Goal: Find contact information: Find contact information

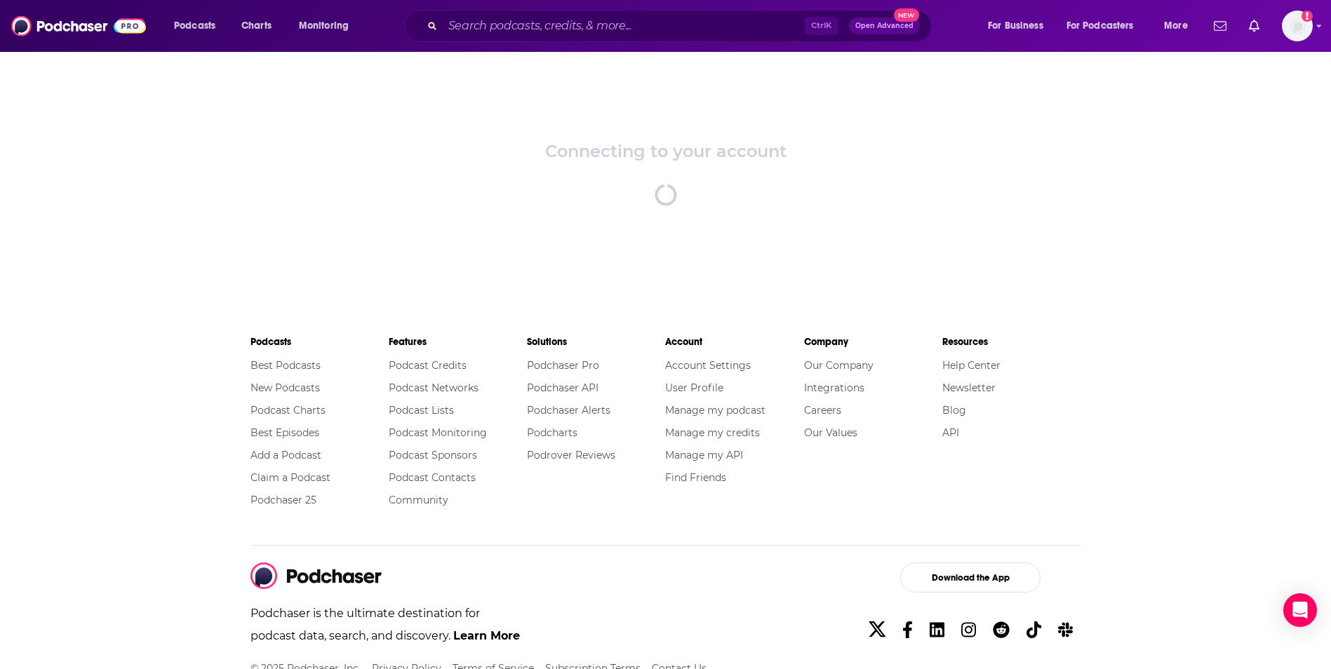
drag, startPoint x: 1058, startPoint y: 160, endPoint x: 1030, endPoint y: 169, distance: 29.5
click at [1055, 161] on div "Connecting to your account spinner" at bounding box center [665, 174] width 1331 height 246
click at [1312, 29] on div "Podcasts Charts Monitoring Ctrl K Open Advanced New For Business For Podcasters…" at bounding box center [665, 26] width 1331 height 52
click at [535, 18] on input "Search podcasts, credits, & more..." at bounding box center [624, 26] width 362 height 22
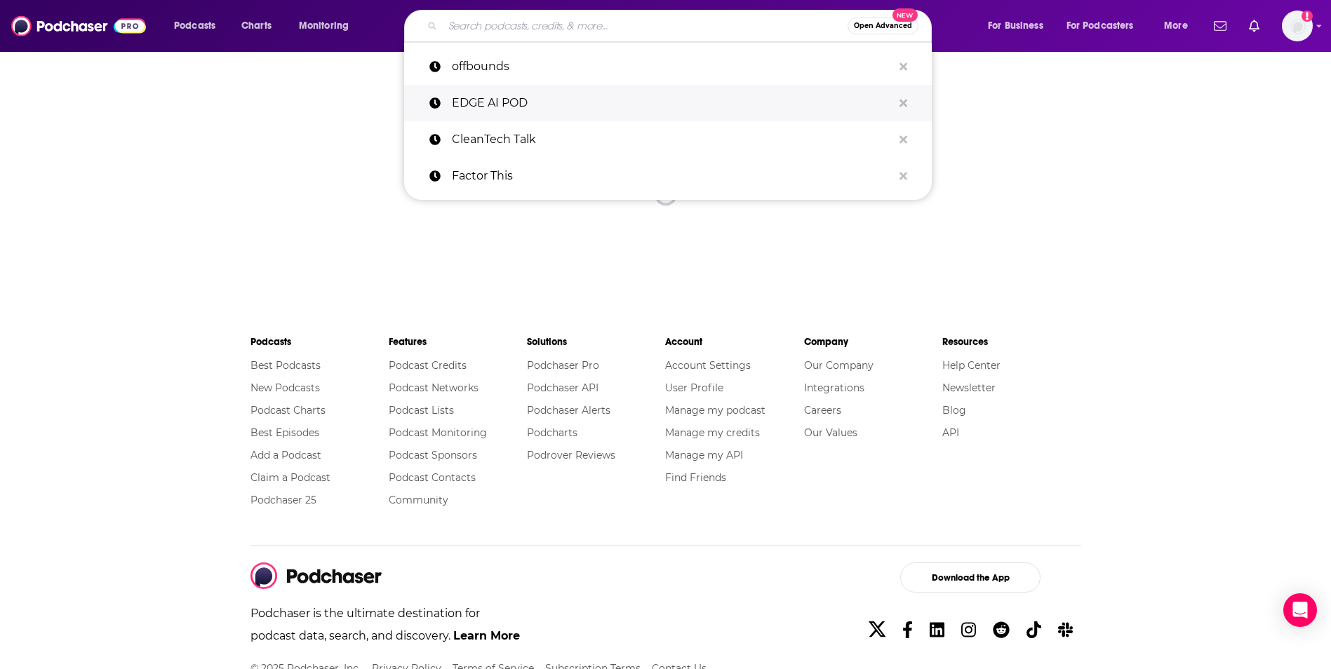
click at [536, 105] on p "EDGE AI POD" at bounding box center [672, 103] width 441 height 36
type input "EDGE AI POD"
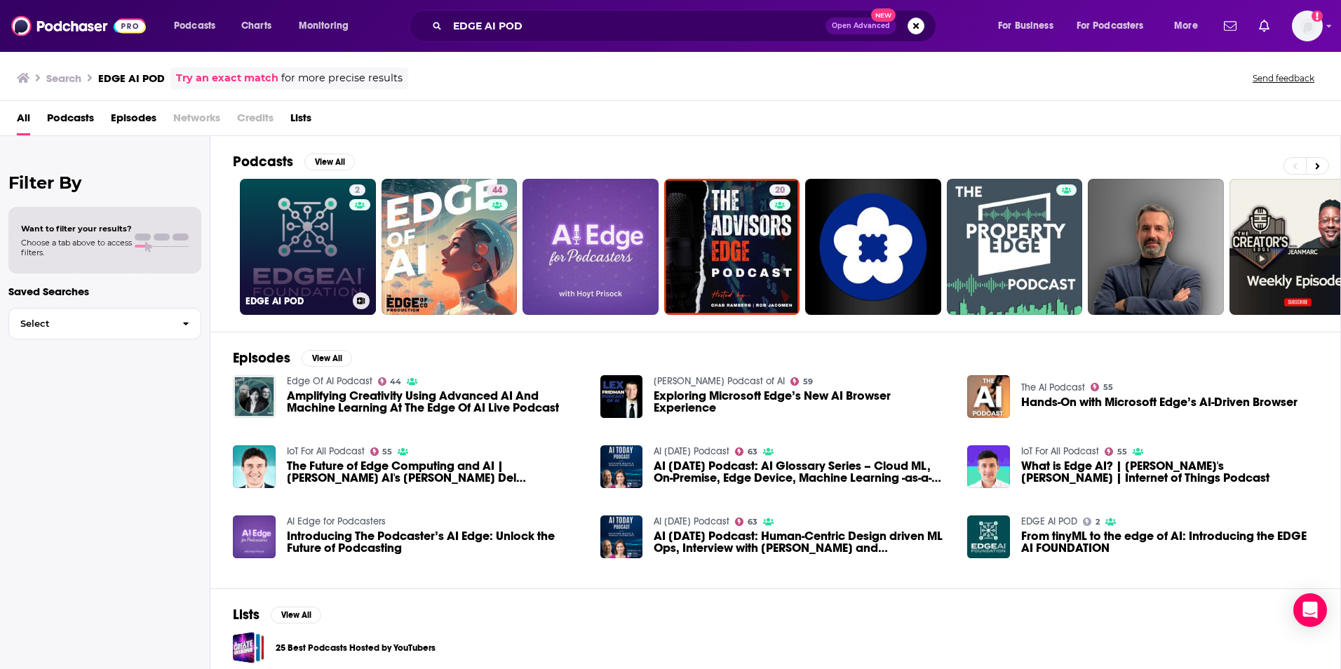
click at [314, 290] on link "2 EDGE AI POD" at bounding box center [308, 247] width 136 height 136
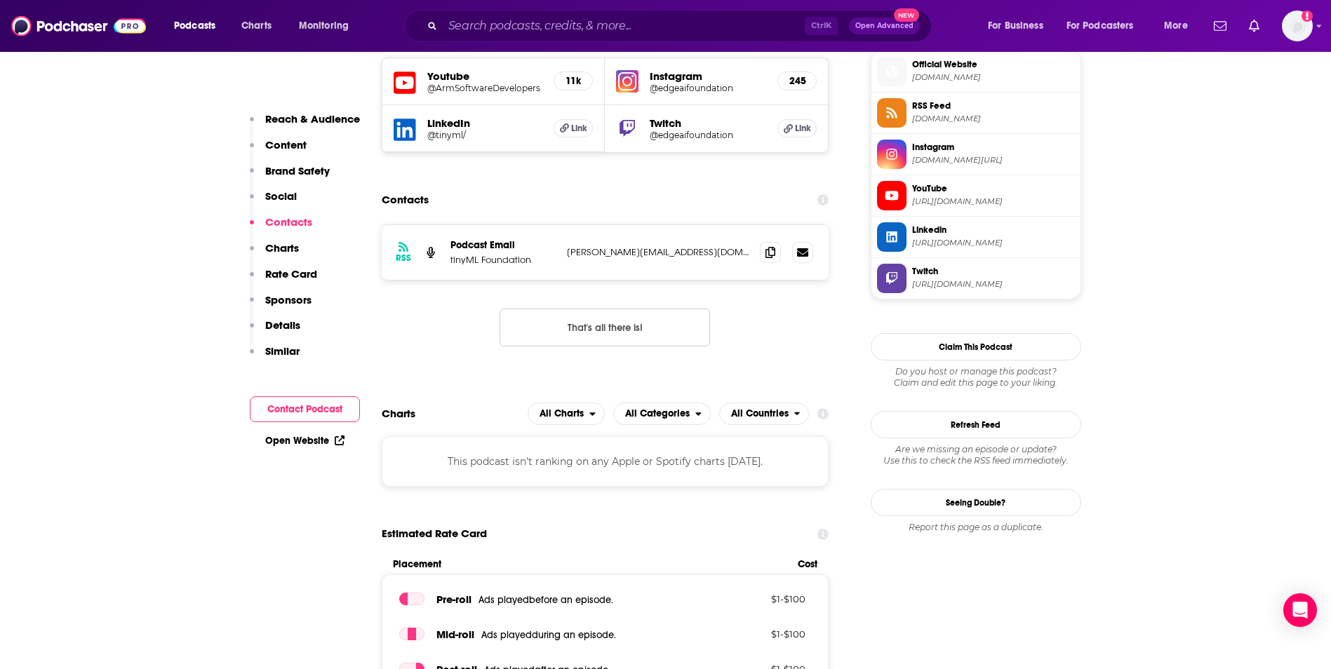
scroll to position [1263, 0]
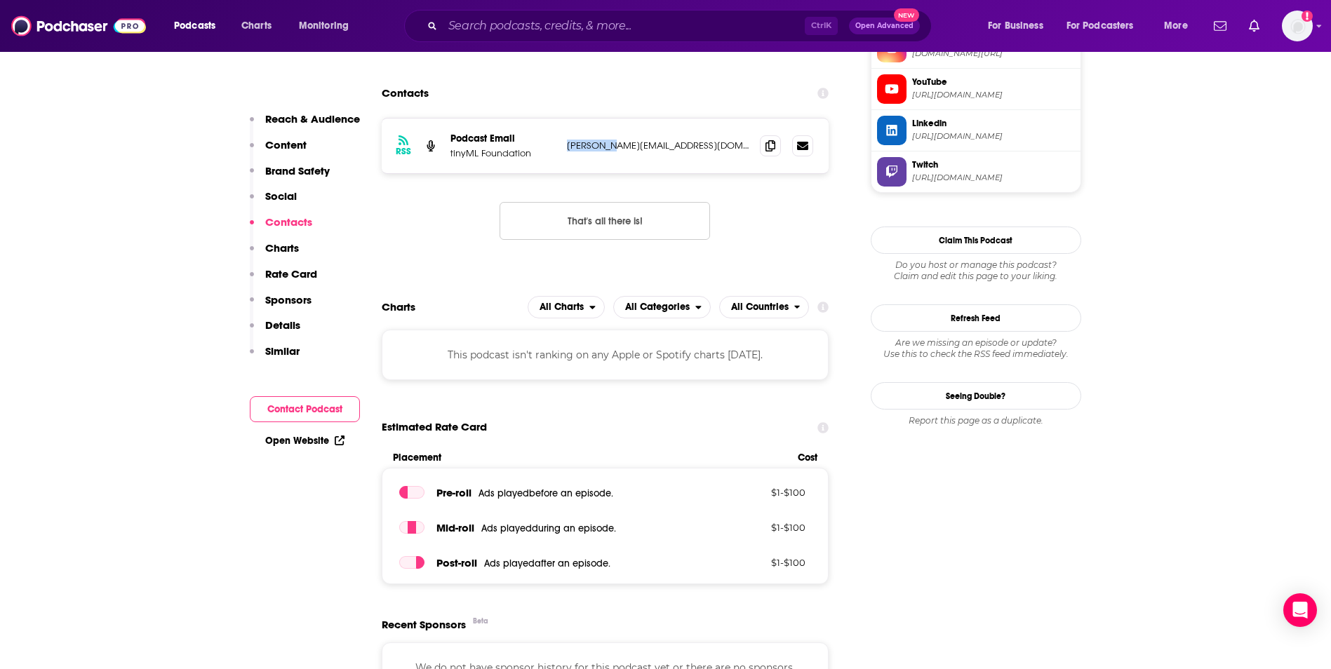
drag, startPoint x: 589, startPoint y: 143, endPoint x: 567, endPoint y: 147, distance: 22.8
click at [567, 147] on p "[PERSON_NAME][EMAIL_ADDRESS][DOMAIN_NAME]" at bounding box center [658, 146] width 182 height 12
click at [463, 241] on div "RSS Podcast Email tinyML Foundation [PERSON_NAME][EMAIL_ADDRESS][DOMAIN_NAME] […" at bounding box center [606, 190] width 448 height 144
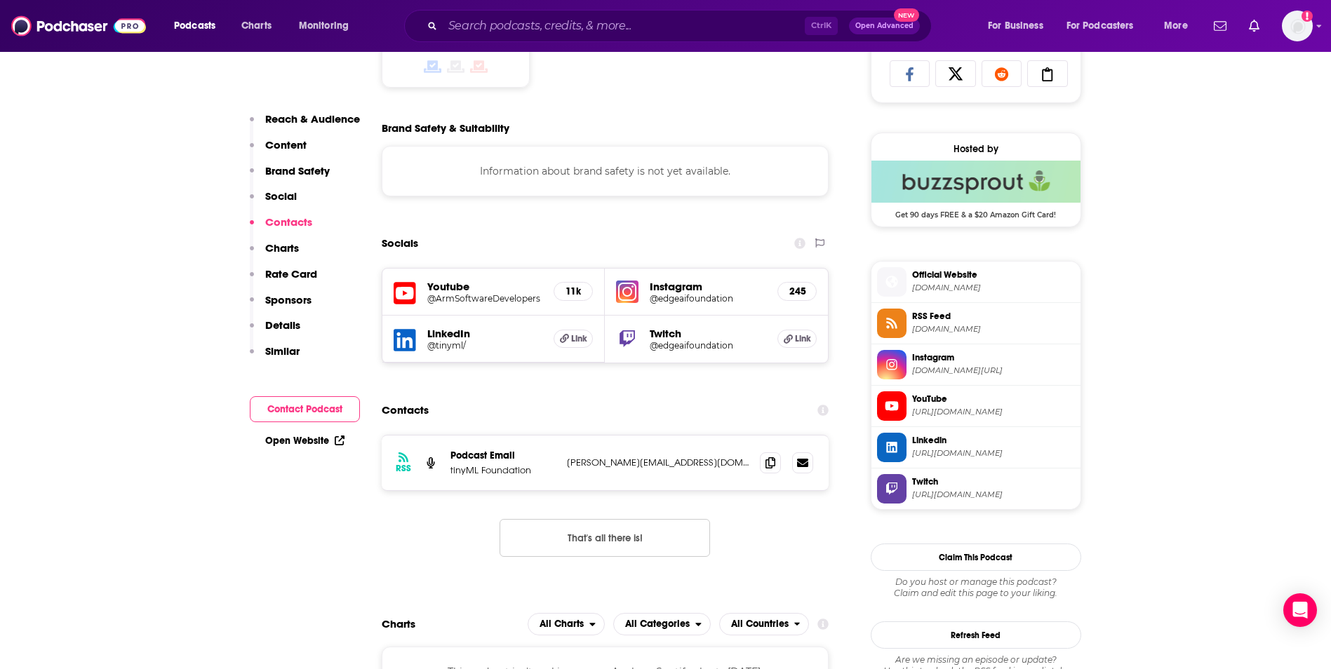
scroll to position [912, 0]
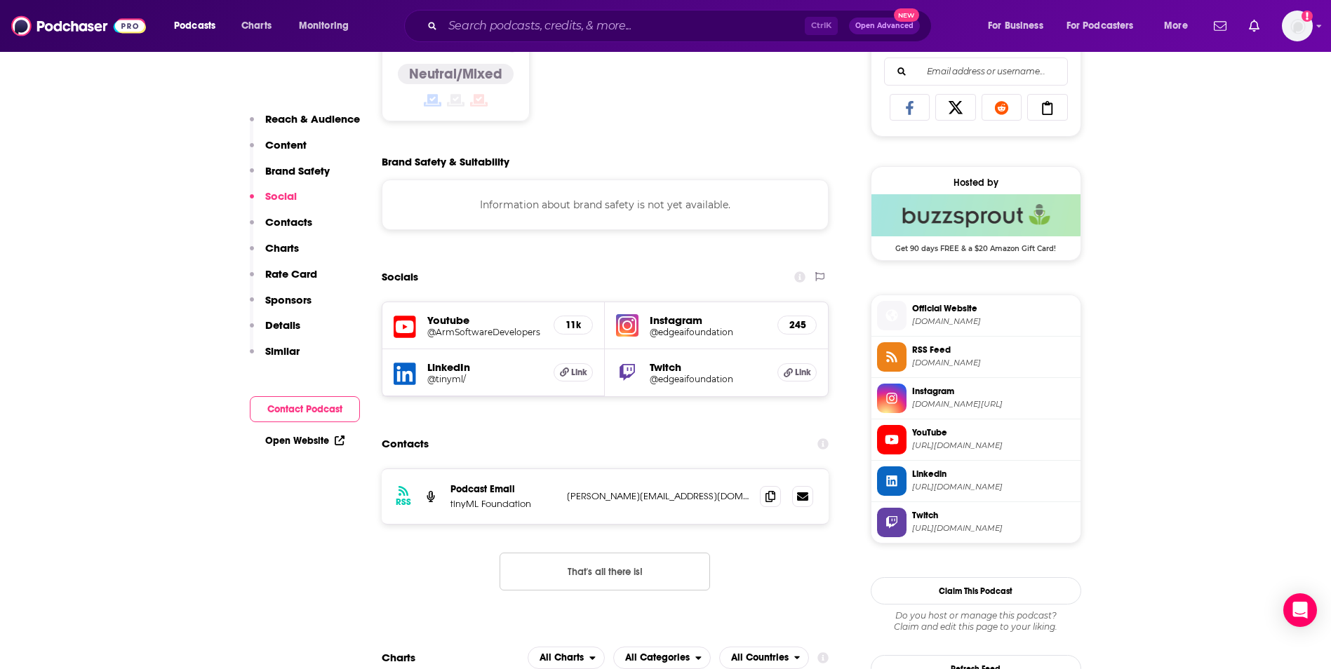
drag, startPoint x: 83, startPoint y: 289, endPoint x: 109, endPoint y: 287, distance: 26.0
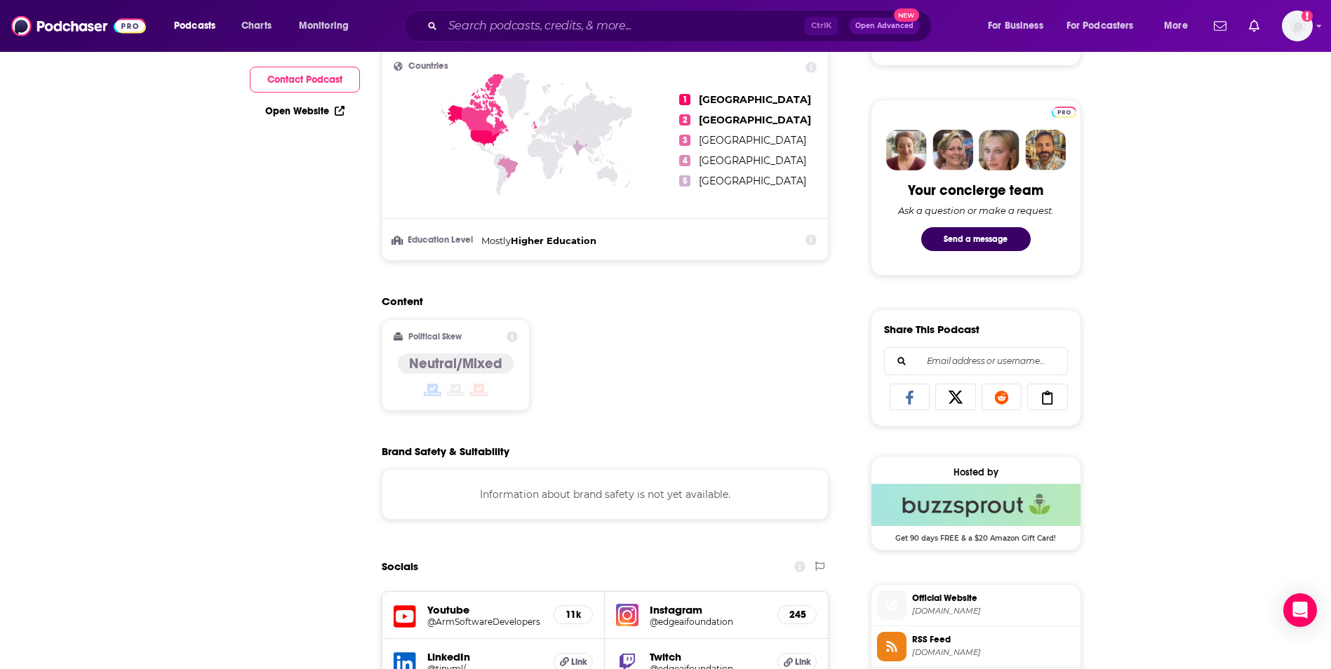
scroll to position [0, 0]
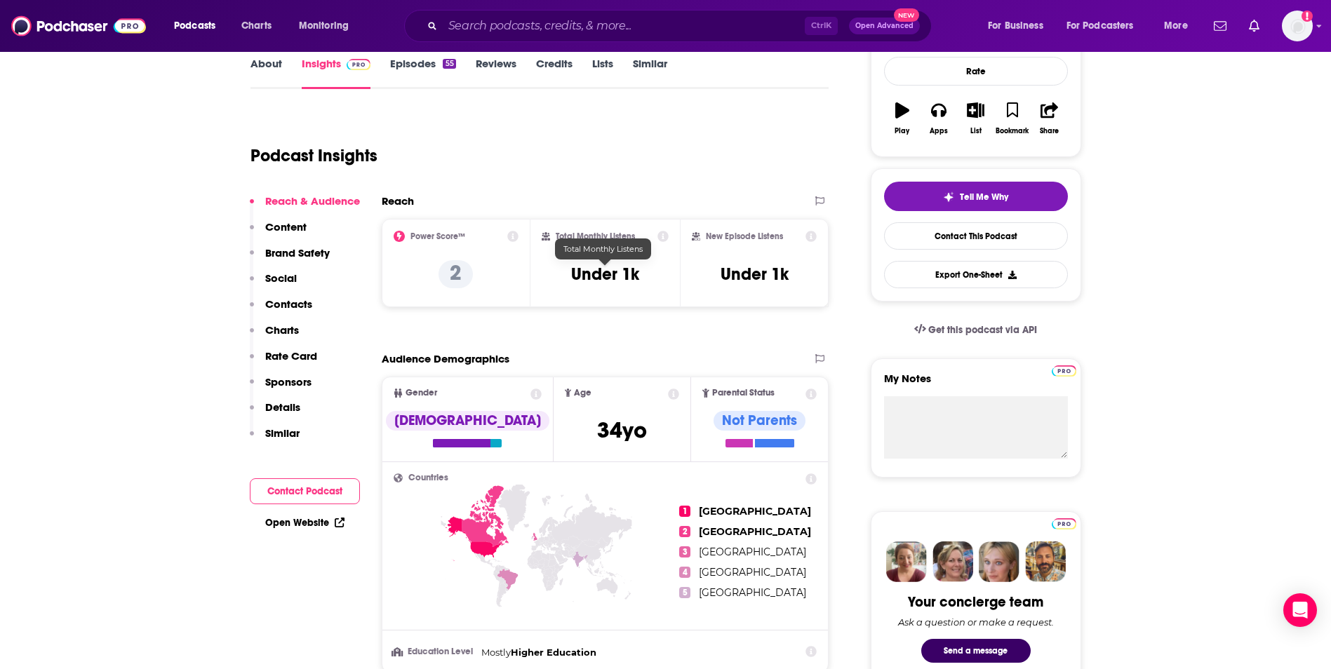
click at [597, 271] on h3 "Under 1k" at bounding box center [605, 274] width 68 height 21
click at [762, 272] on h3 "Under 1k" at bounding box center [754, 274] width 68 height 21
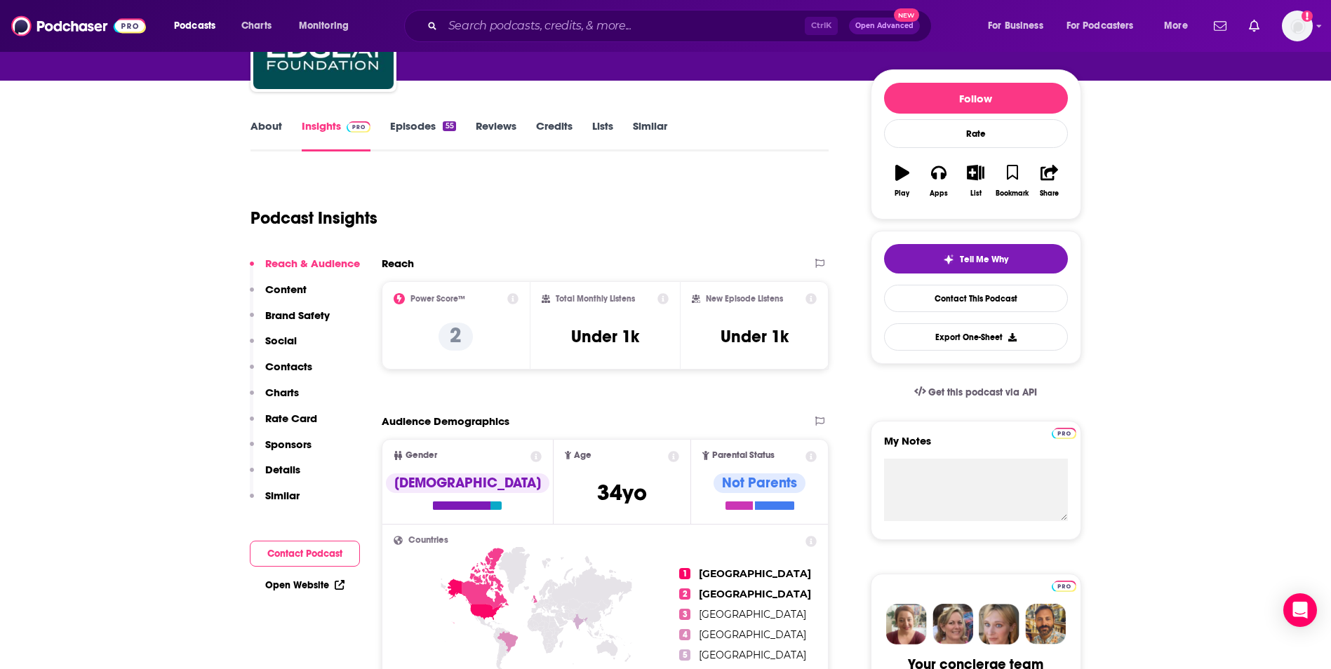
scroll to position [0, 0]
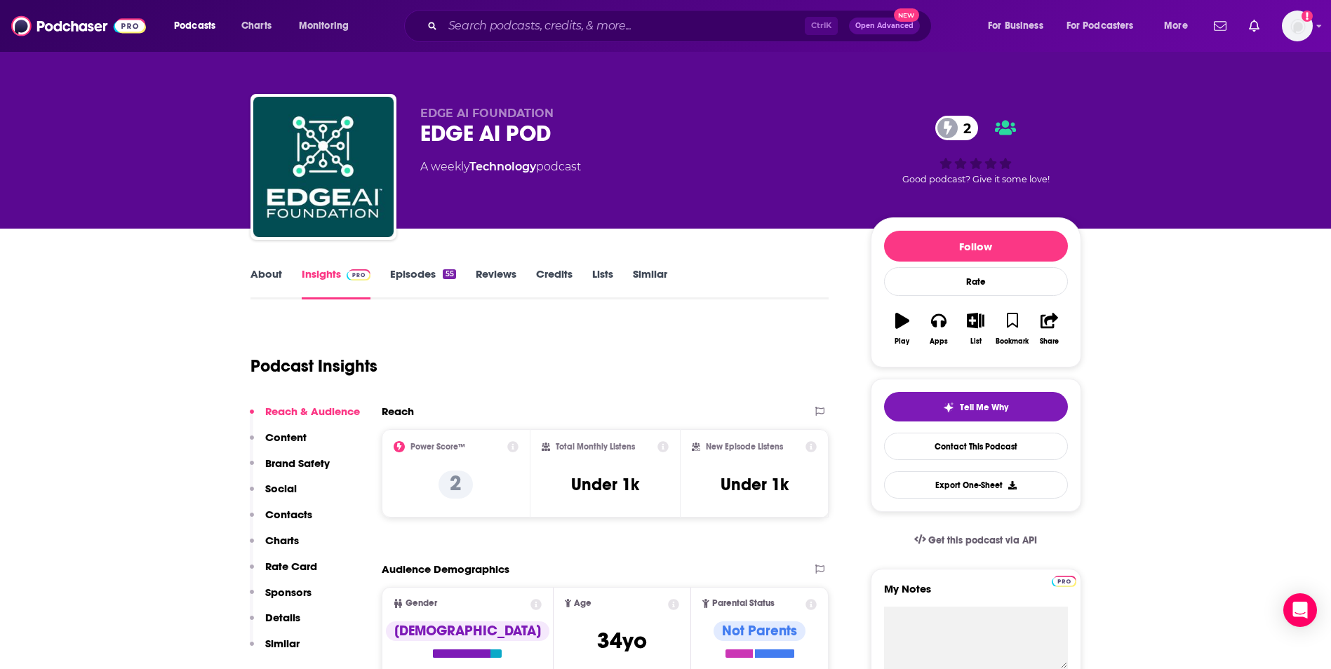
click at [410, 280] on link "Episodes 55" at bounding box center [422, 283] width 65 height 32
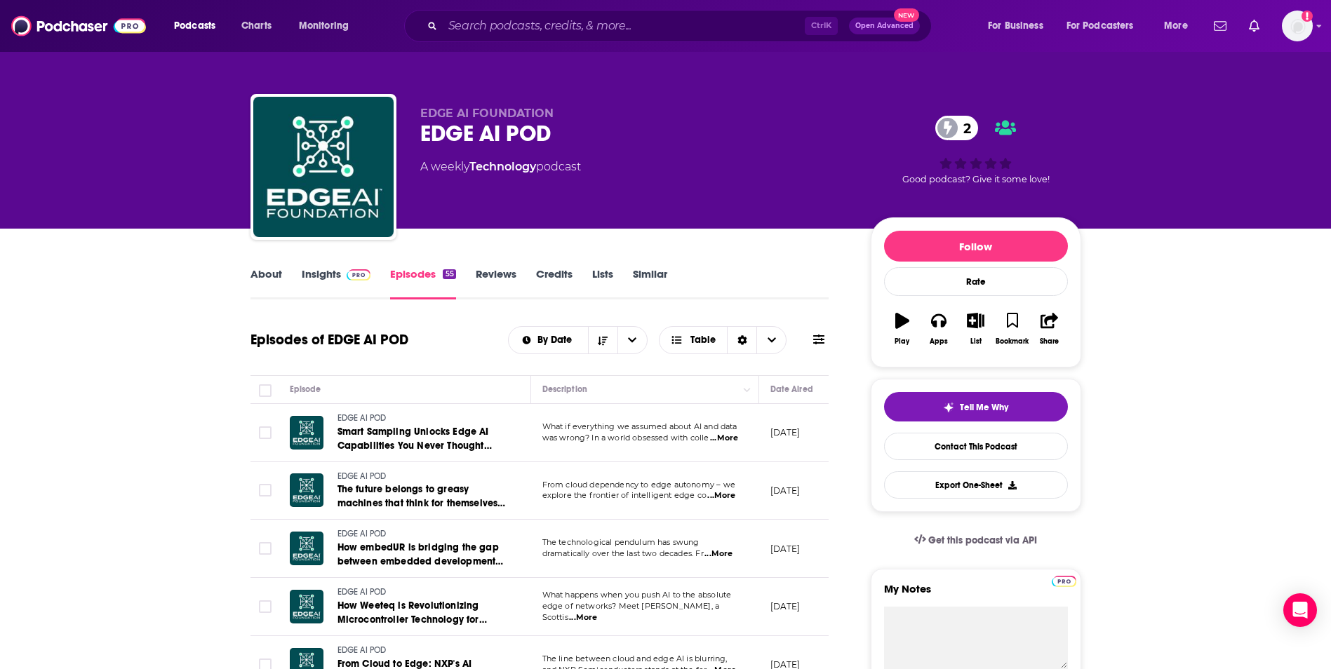
click at [341, 282] on link "Insights" at bounding box center [336, 283] width 69 height 32
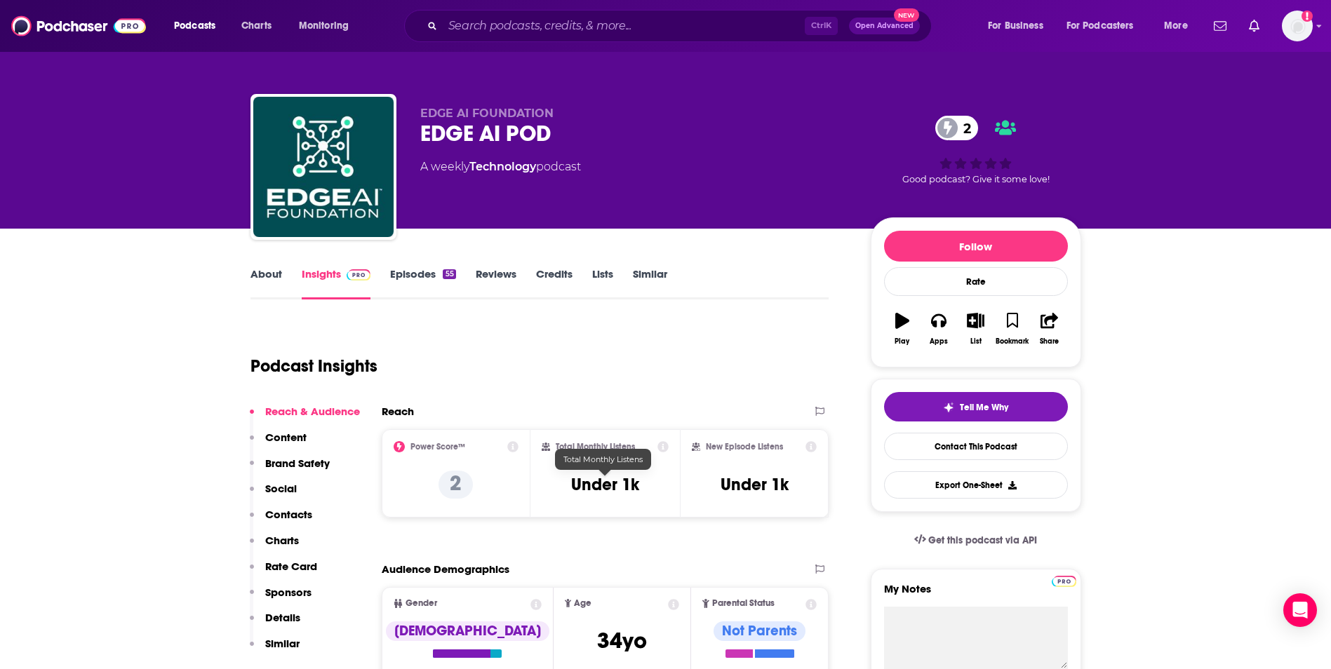
click at [593, 483] on h3 "Under 1k" at bounding box center [605, 484] width 68 height 21
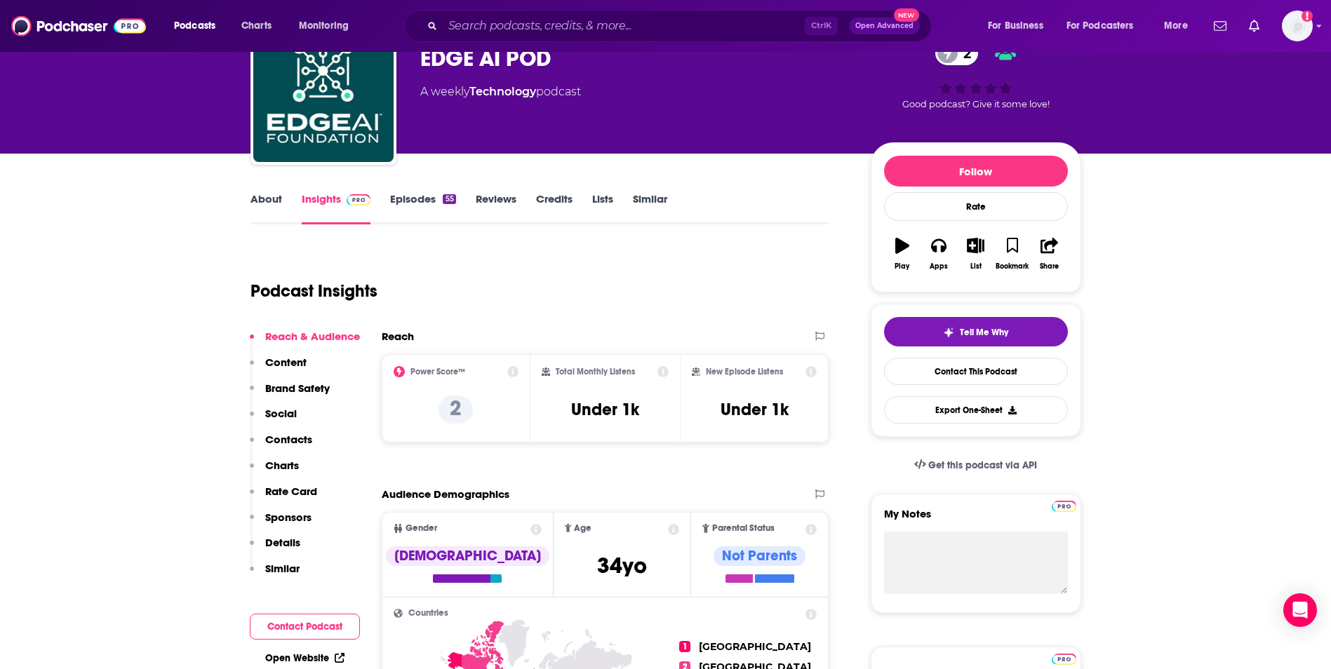
scroll to position [281, 0]
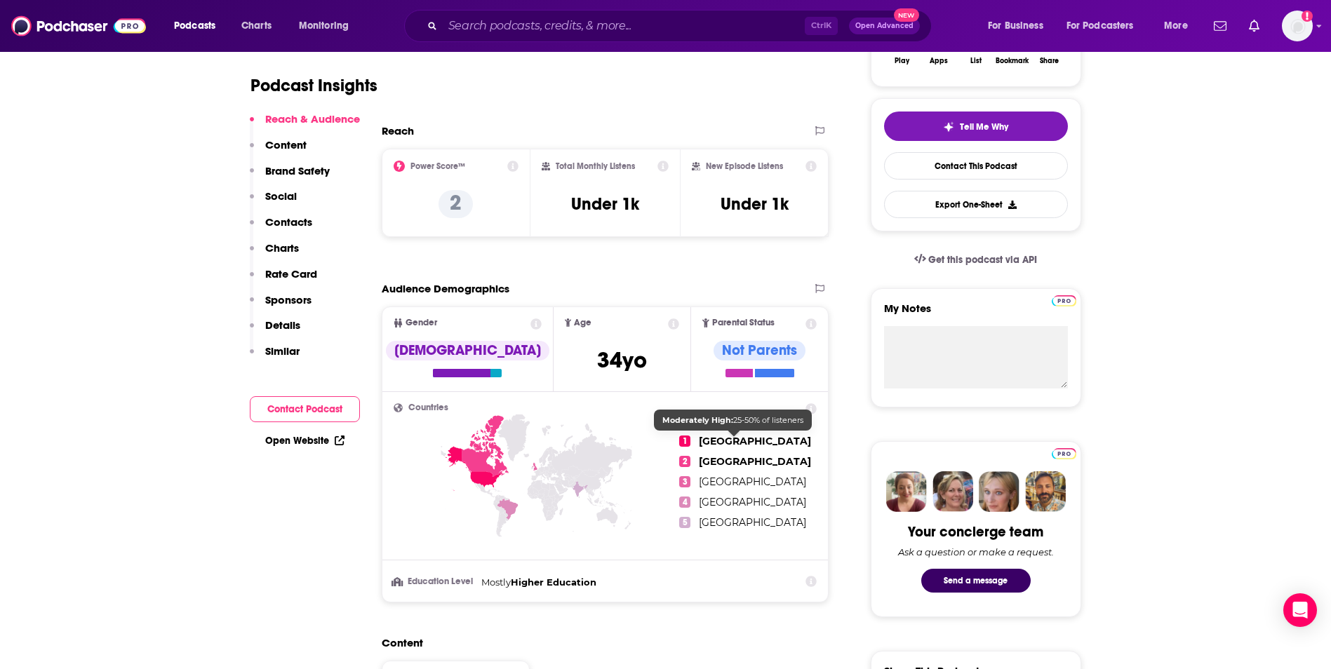
click at [714, 440] on span "[GEOGRAPHIC_DATA]" at bounding box center [755, 441] width 112 height 13
click at [487, 469] on icon at bounding box center [485, 446] width 47 height 62
click at [706, 462] on span "[GEOGRAPHIC_DATA]" at bounding box center [755, 461] width 112 height 13
click at [597, 363] on span "[DEMOGRAPHIC_DATA]" at bounding box center [622, 360] width 50 height 27
click at [705, 441] on span "[GEOGRAPHIC_DATA]" at bounding box center [755, 441] width 112 height 13
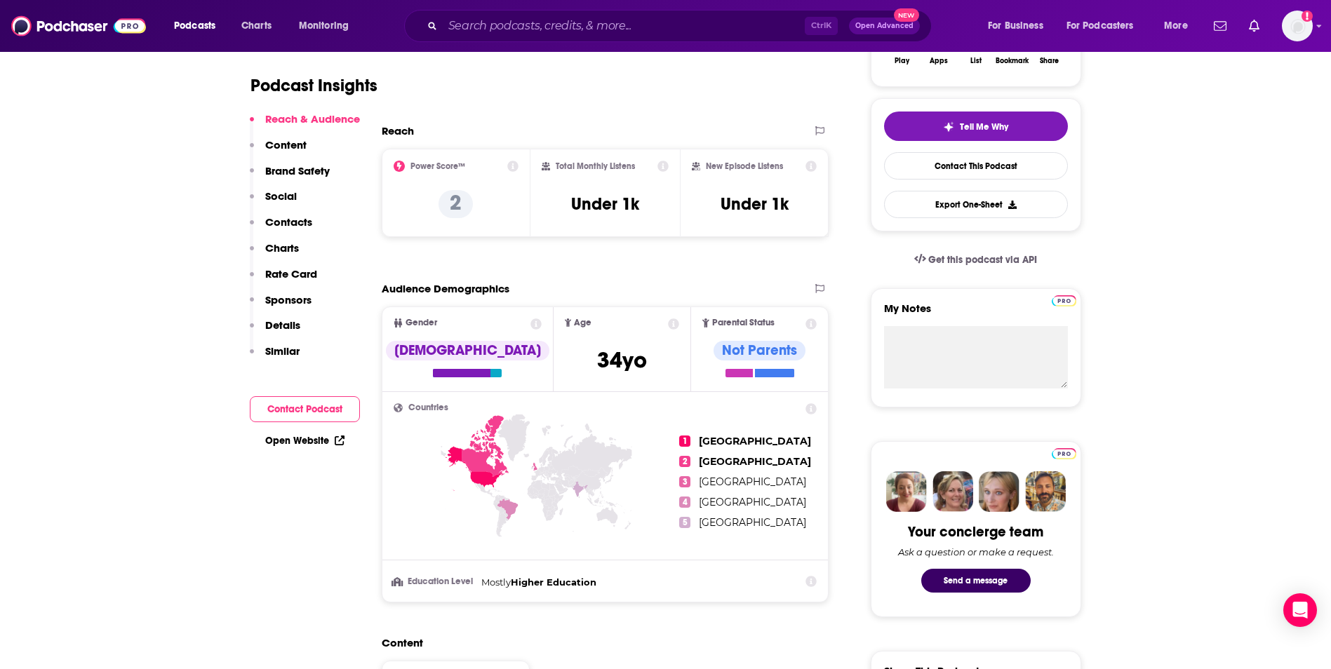
click at [692, 478] on li "3 [GEOGRAPHIC_DATA]" at bounding box center [745, 482] width 133 height 12
click at [685, 480] on span "3" at bounding box center [684, 481] width 11 height 11
click at [725, 474] on ul "1 [GEOGRAPHIC_DATA] 2 [GEOGRAPHIC_DATA] 3 [GEOGRAPHIC_DATA] 4 [GEOGRAPHIC_DATA]…" at bounding box center [747, 481] width 137 height 157
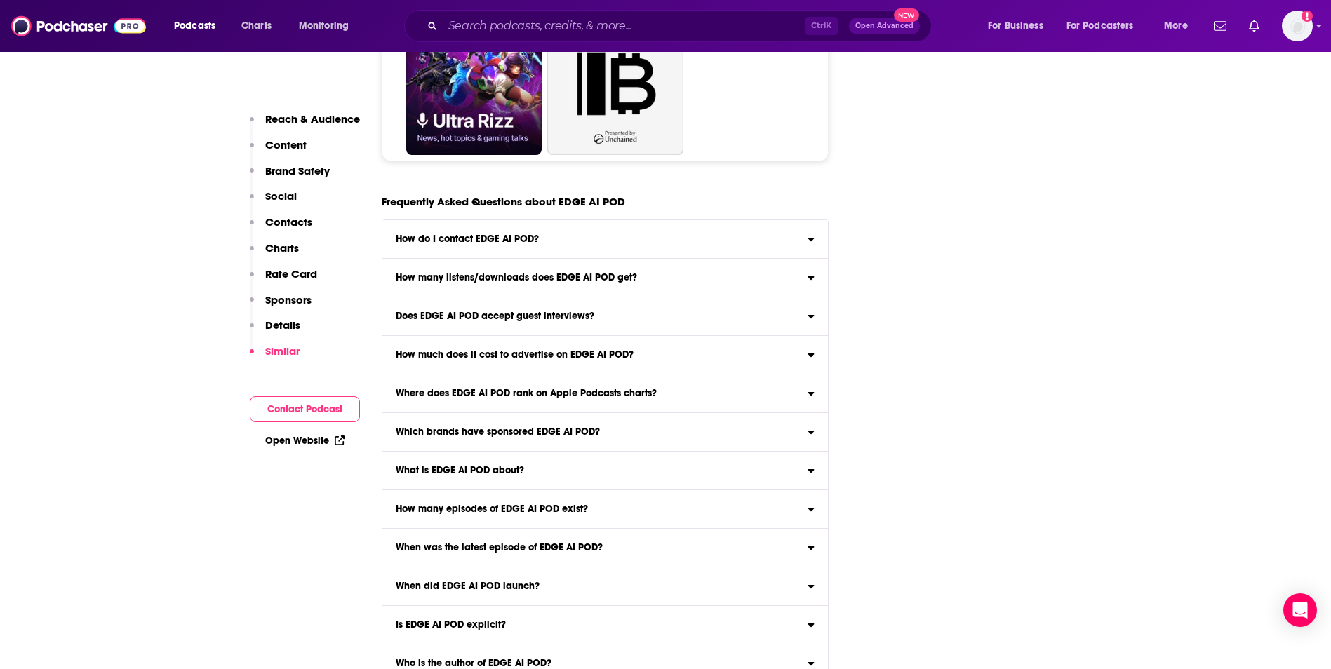
scroll to position [5385, 0]
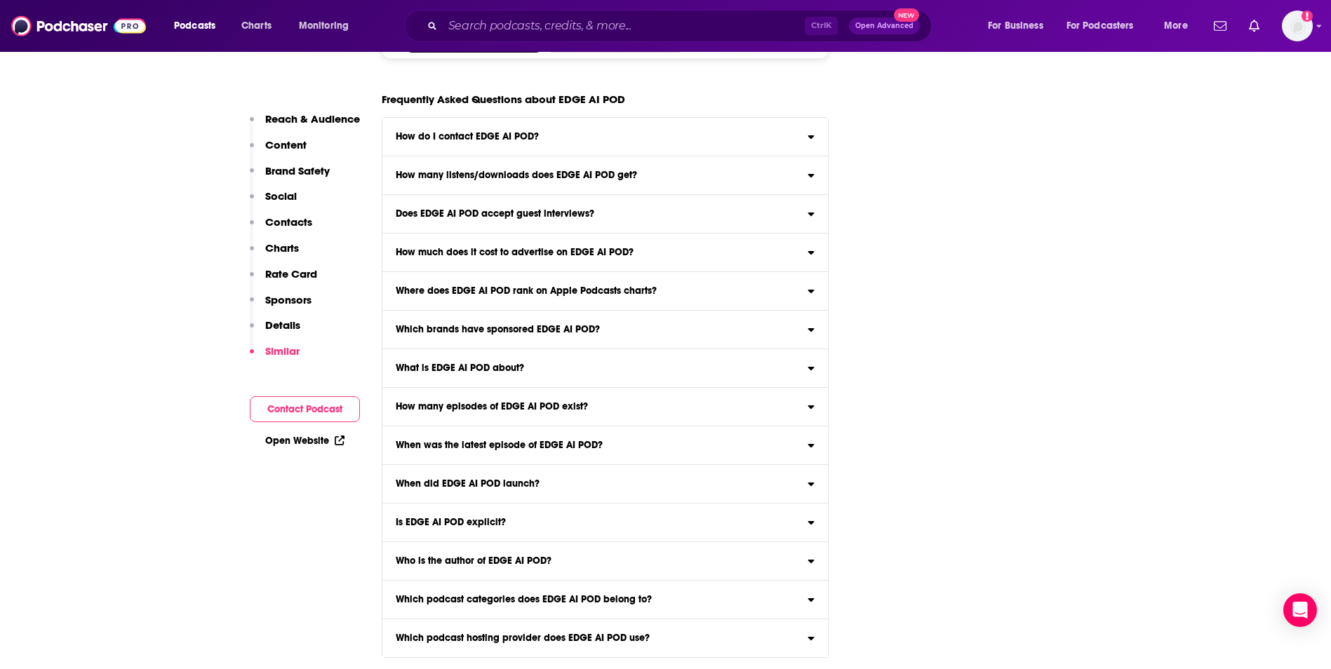
click at [711, 138] on div "How do I contact EDGE AI POD?" at bounding box center [605, 137] width 446 height 10
click at [0, 0] on input "How do I contact EDGE AI POD? Click here to view contact information for EDGE A…" at bounding box center [0, 0] width 0 height 0
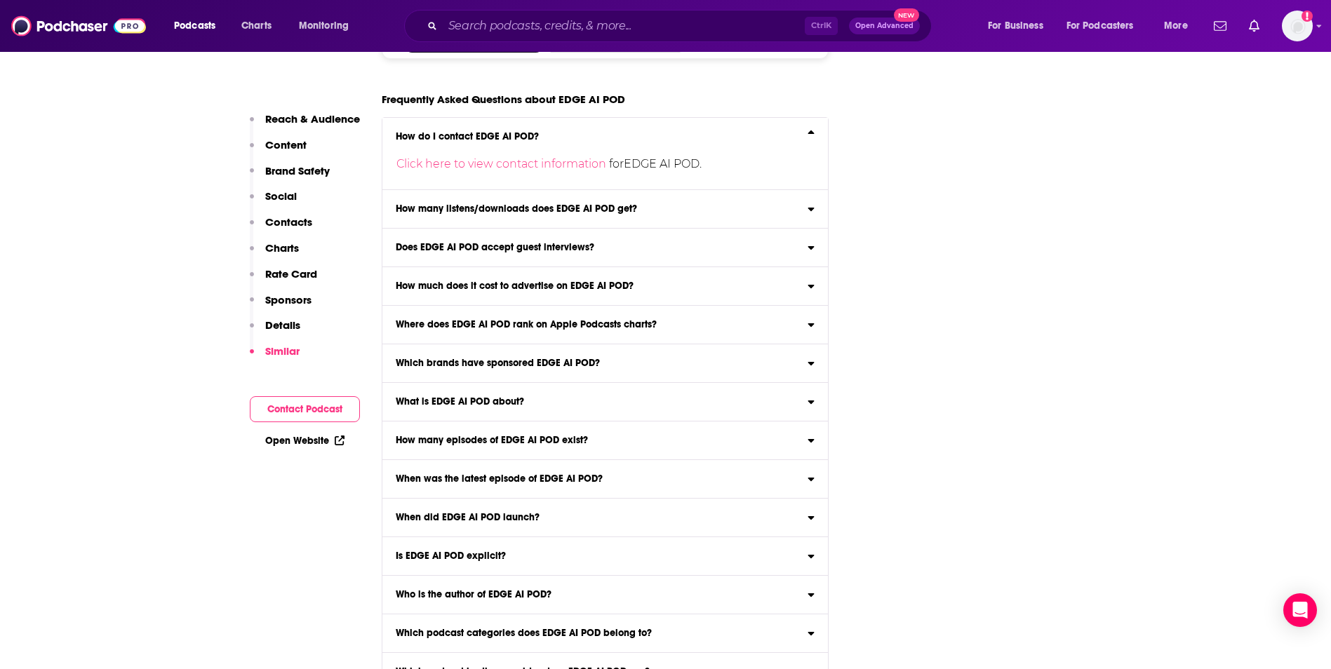
click at [671, 208] on div "How many listens/downloads does EDGE AI POD get?" at bounding box center [605, 209] width 446 height 10
click at [0, 0] on input "How many listens/downloads does EDGE AI POD get? Click here to view reach infor…" at bounding box center [0, 0] width 0 height 0
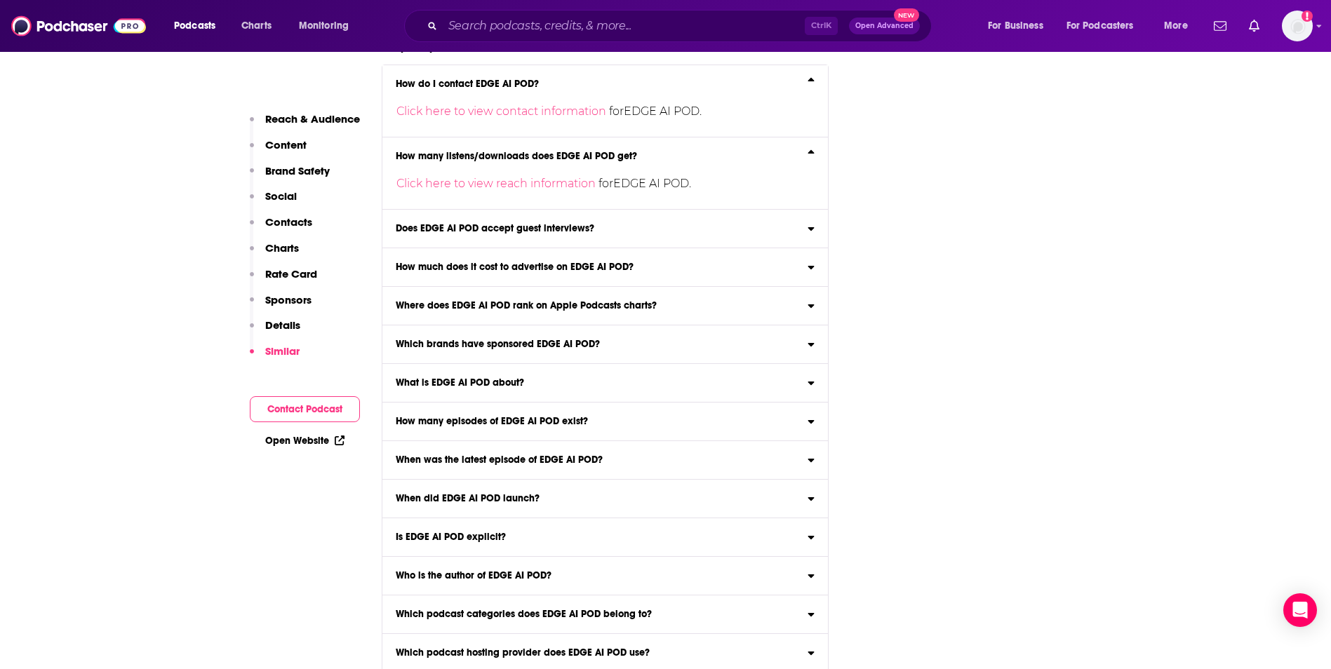
scroll to position [5452, 0]
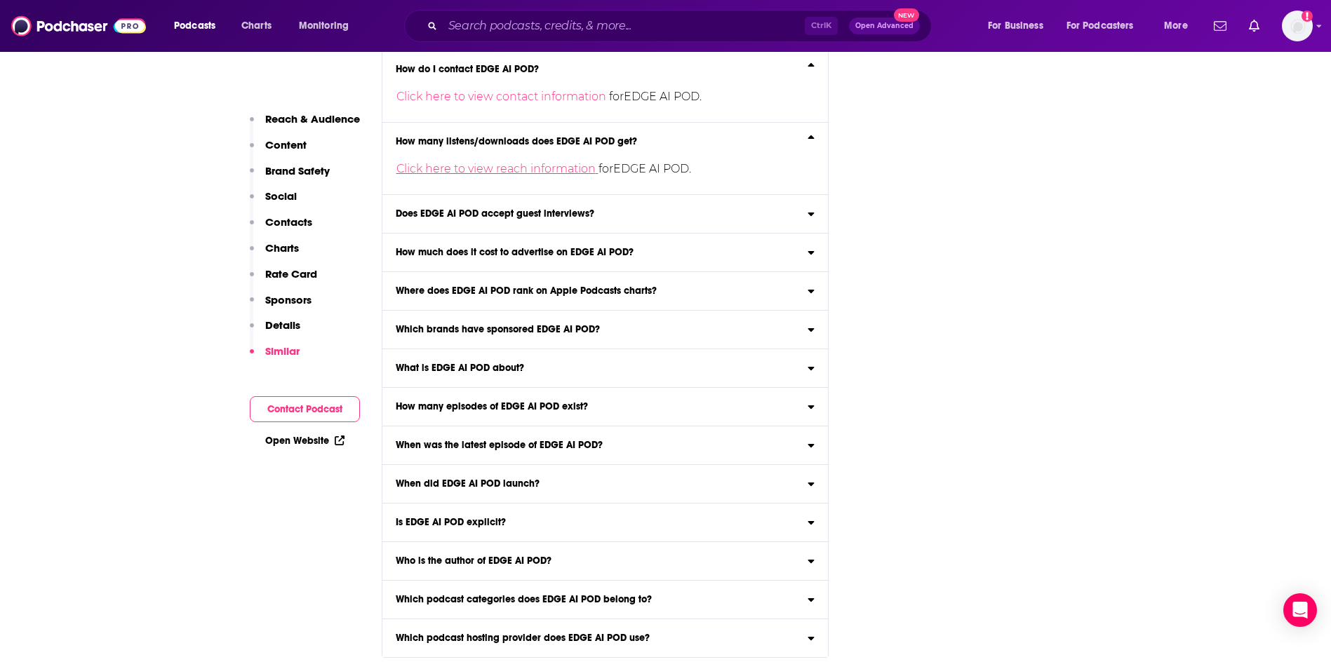
click at [557, 166] on link "Click here to view reach information" at bounding box center [497, 168] width 202 height 13
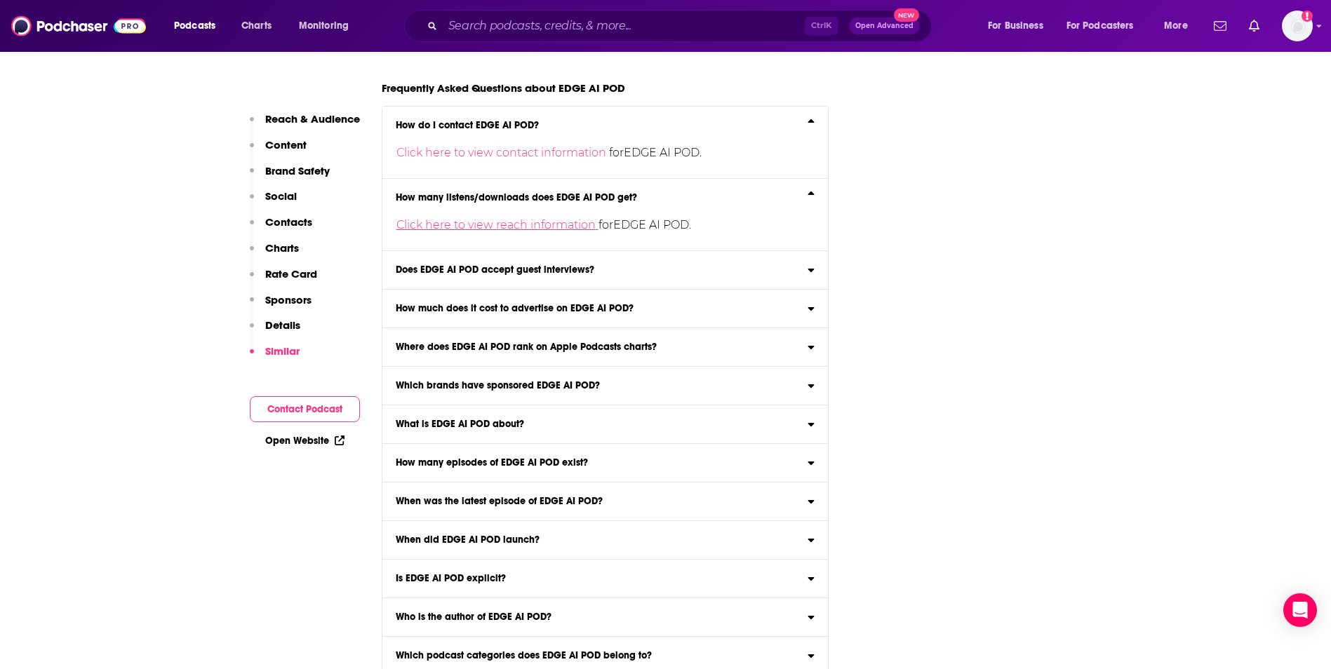
scroll to position [5452, 0]
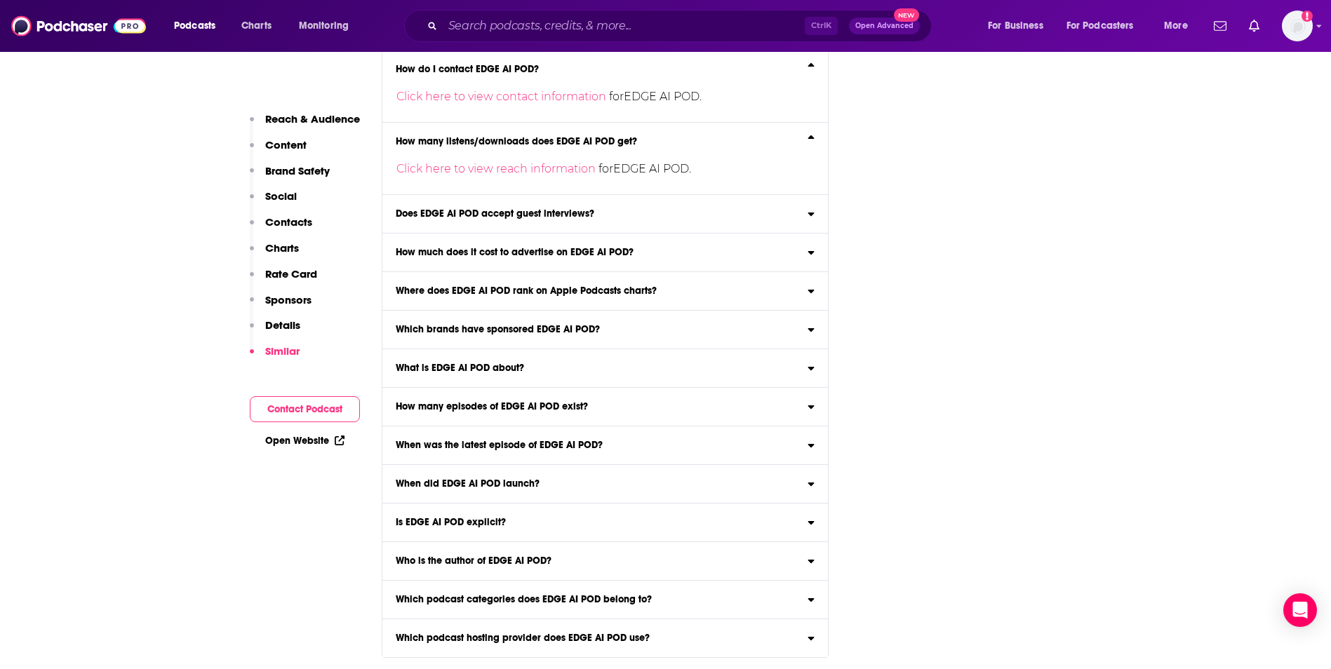
click at [654, 206] on label "Does EDGE AI POD accept guest interviews? Yes" at bounding box center [605, 214] width 446 height 39
click at [0, 0] on input "Does EDGE AI POD accept guest interviews? Yes" at bounding box center [0, 0] width 0 height 0
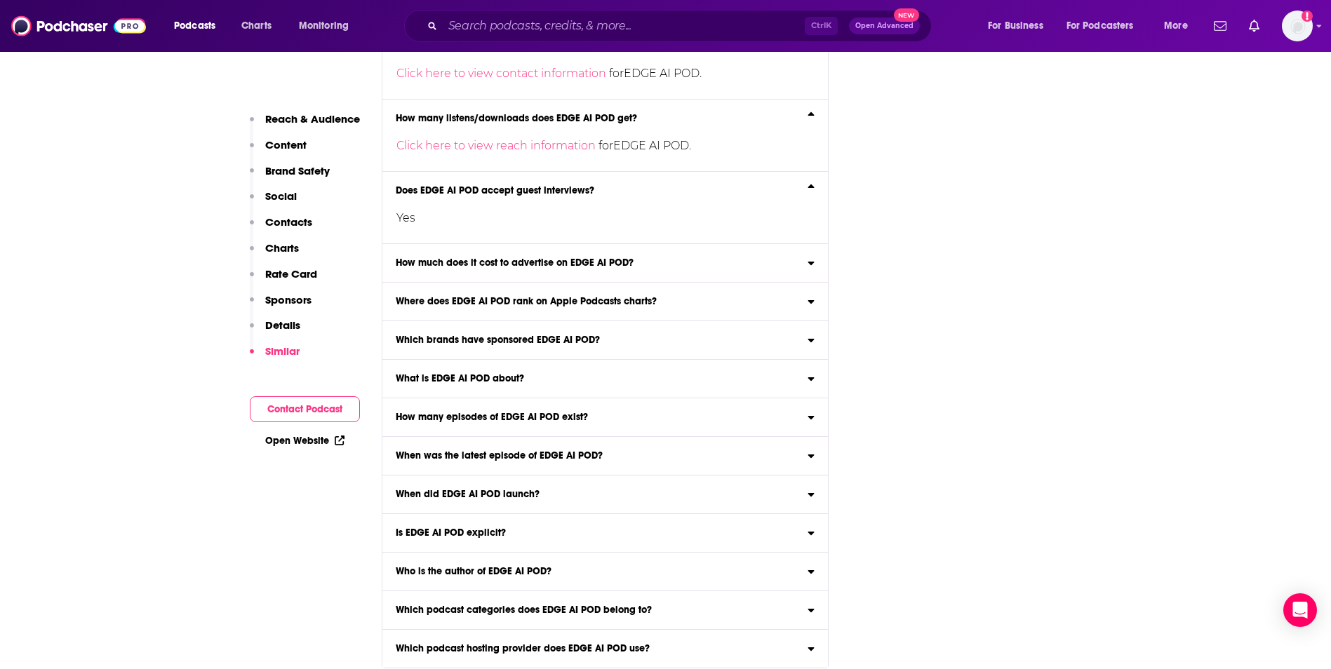
scroll to position [5486, 0]
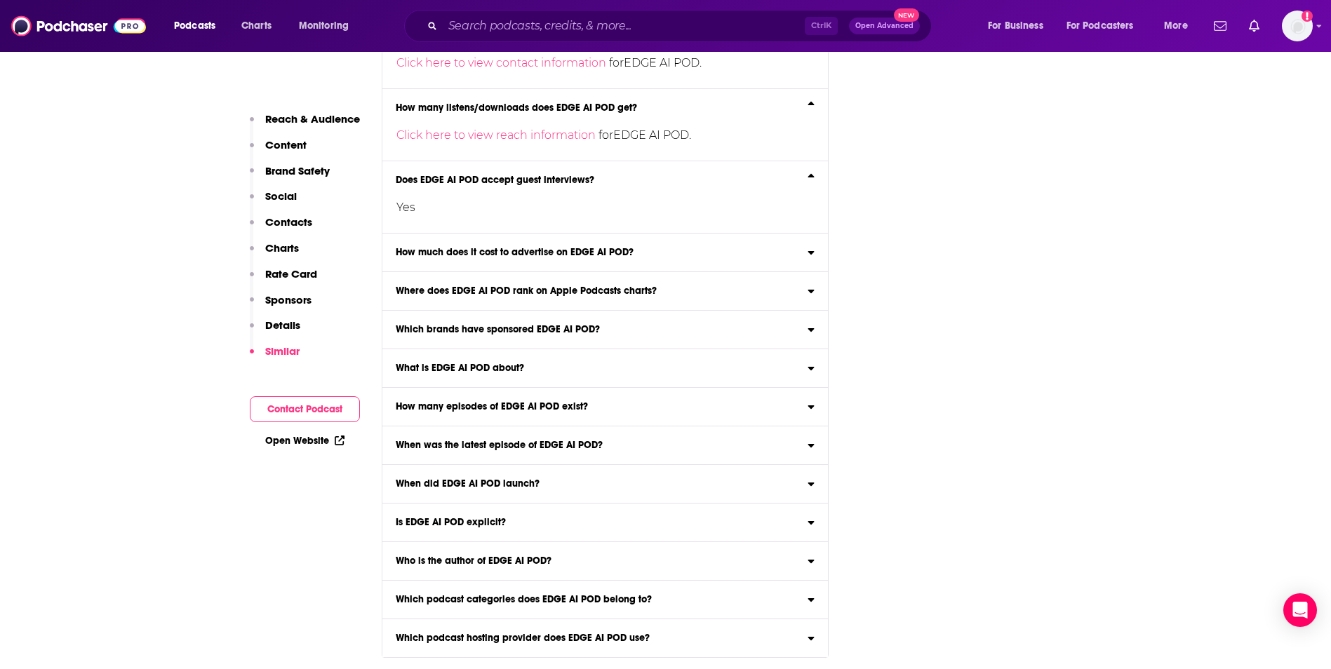
click at [665, 246] on label "How much does it cost to advertise on EDGE AI POD? Click here to view our estim…" at bounding box center [605, 253] width 446 height 39
click at [0, 0] on input "How much does it cost to advertise on EDGE AI POD? Click here to view our estim…" at bounding box center [0, 0] width 0 height 0
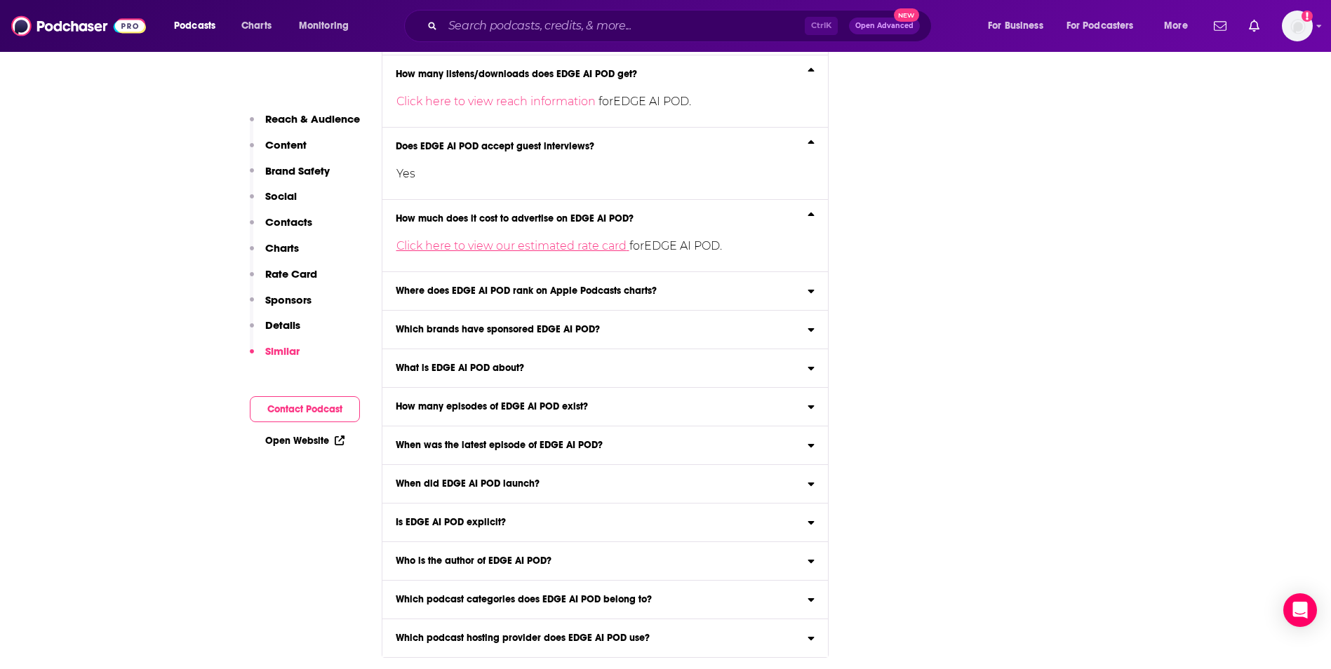
click at [598, 244] on link "Click here to view our estimated rate card" at bounding box center [512, 245] width 233 height 13
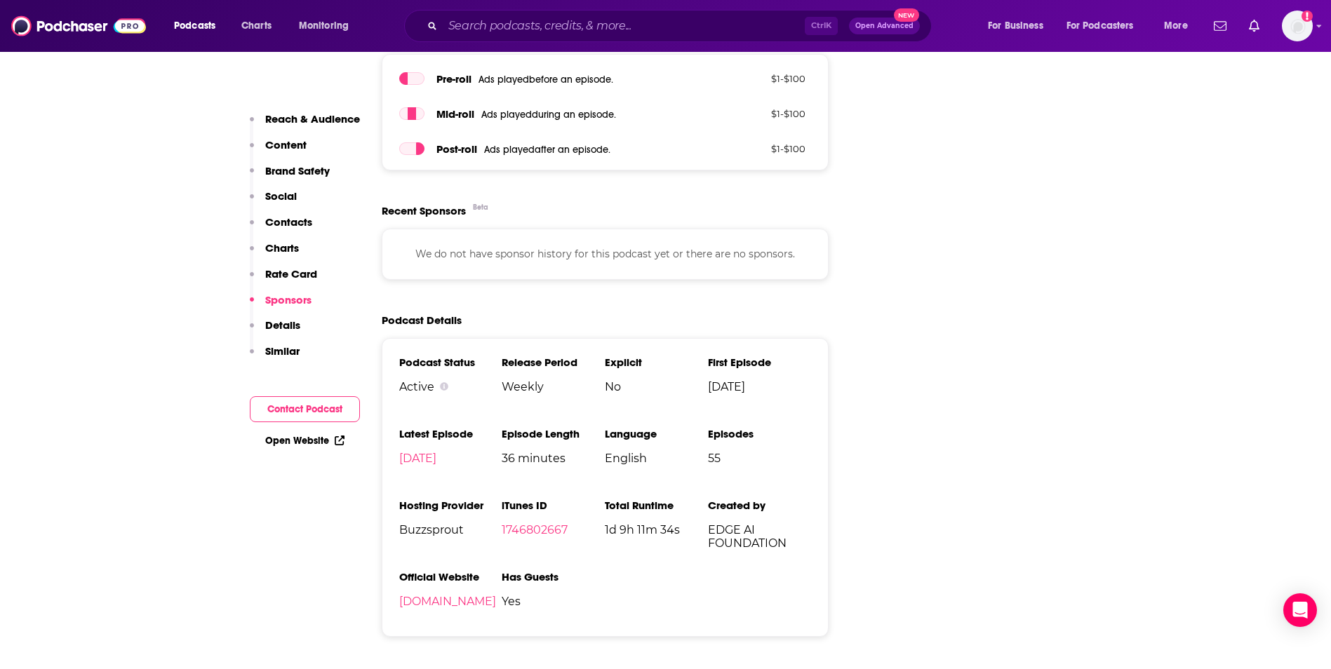
click at [596, 254] on p "We do not have sponsor history for this podcast yet or there are no sponsors." at bounding box center [605, 253] width 412 height 15
click at [662, 253] on p "We do not have sponsor history for this podcast yet or there are no sponsors." at bounding box center [605, 253] width 412 height 15
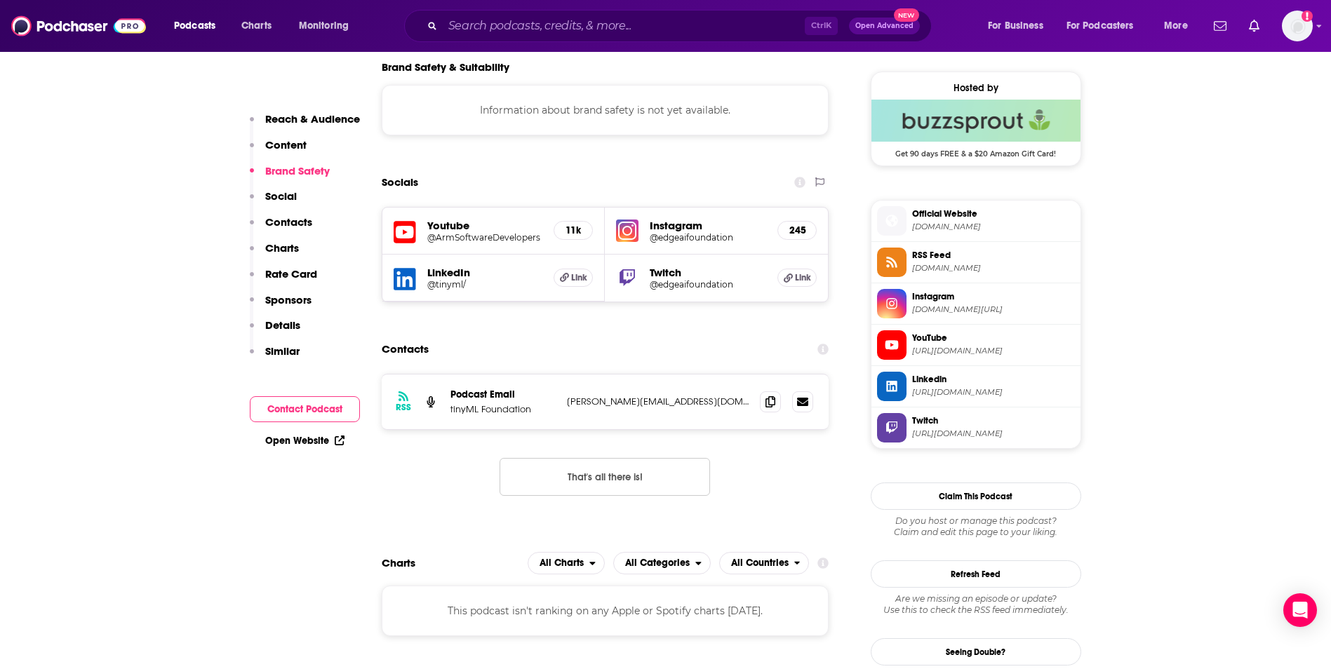
scroll to position [0, 0]
